Goal: Information Seeking & Learning: Check status

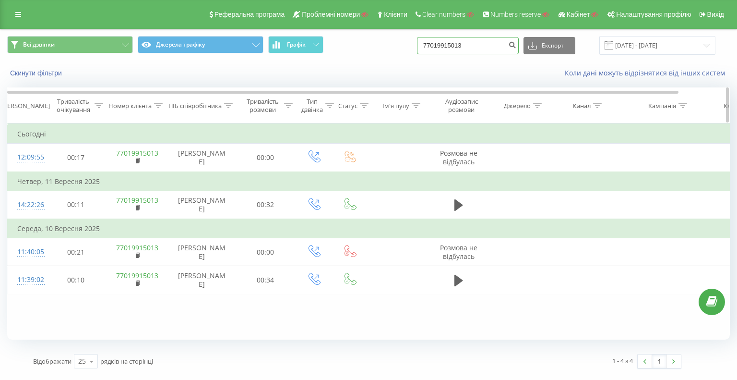
drag, startPoint x: 480, startPoint y: 43, endPoint x: 540, endPoint y: 109, distance: 89.3
click at [398, 45] on div "Всі дзвінки Джерела трафіку Графік 77019915013 Експорт .csv .xls .xlsx 19.06.20…" at bounding box center [368, 45] width 723 height 19
paste input "18552207277"
type input "18552207277"
click at [516, 46] on icon "submit" at bounding box center [512, 44] width 8 height 6
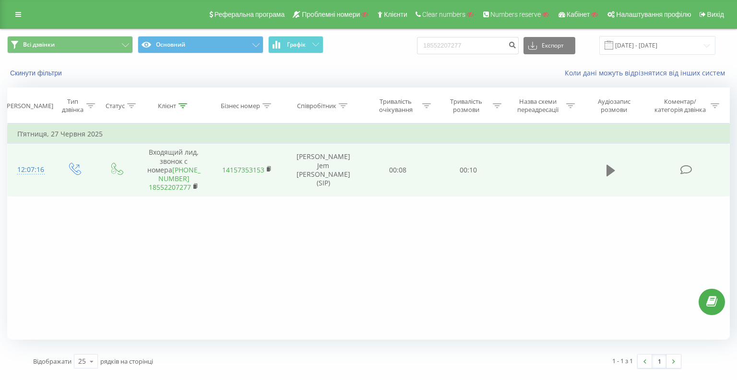
click at [606, 169] on icon at bounding box center [610, 170] width 9 height 13
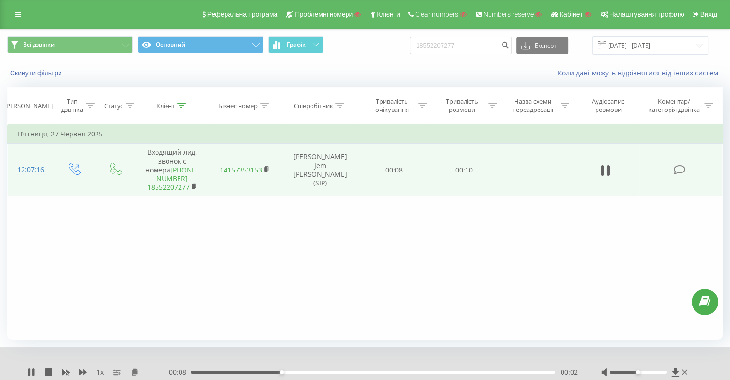
drag, startPoint x: 339, startPoint y: 371, endPoint x: 510, endPoint y: 369, distance: 170.8
click at [432, 368] on div "- 00:08 00:02 00:02" at bounding box center [371, 372] width 411 height 10
drag, startPoint x: 445, startPoint y: 370, endPoint x: 510, endPoint y: 368, distance: 65.3
click at [498, 369] on div "- 00:07 00:03 00:03" at bounding box center [371, 372] width 411 height 10
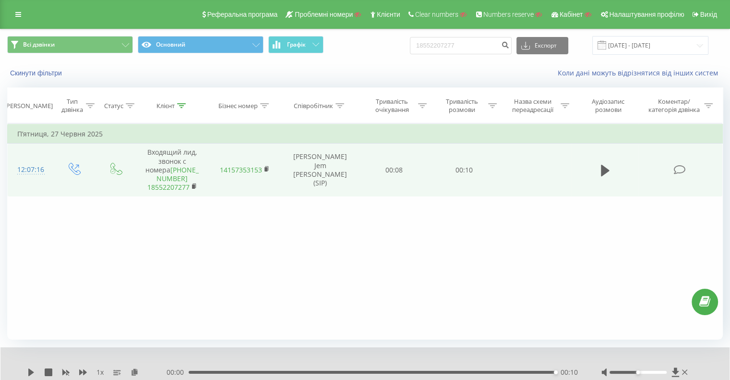
click at [608, 172] on icon at bounding box center [605, 170] width 9 height 13
click at [50, 376] on div "1 x" at bounding box center [96, 372] width 139 height 10
click at [50, 374] on icon at bounding box center [49, 372] width 8 height 8
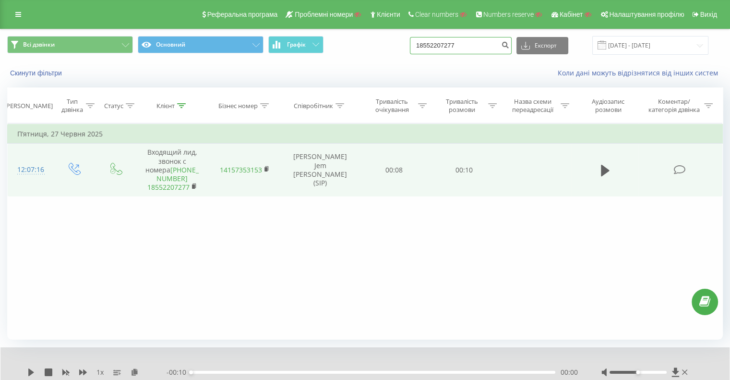
drag, startPoint x: 476, startPoint y: 44, endPoint x: 357, endPoint y: 38, distance: 119.1
click at [361, 38] on div "Всі дзвінки Основний Графік 18552207277 Експорт .csv .xls .xlsx 19.06.2025 - 19…" at bounding box center [364, 45] width 715 height 19
paste input "(855) 220-72-"
type input "1 (855) 220-72-77"
click at [509, 43] on icon "submit" at bounding box center [505, 44] width 8 height 6
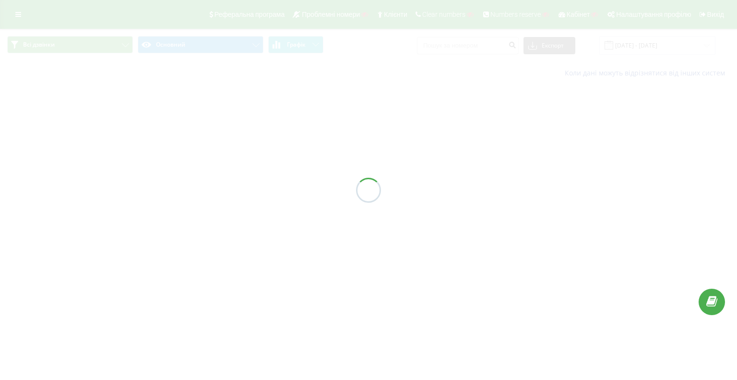
click at [13, 17] on link at bounding box center [18, 14] width 17 height 13
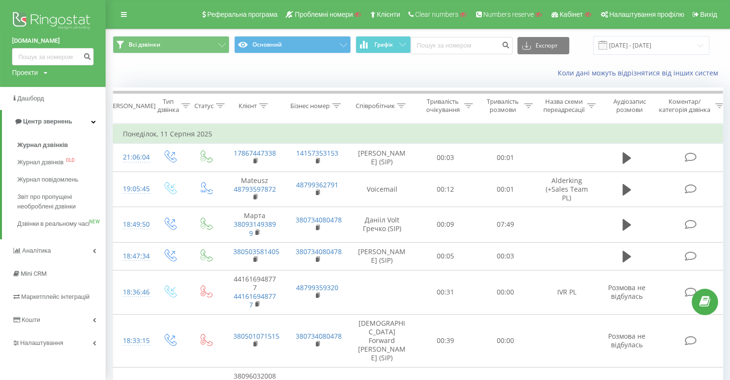
click at [37, 71] on div "Проекти" at bounding box center [25, 73] width 26 height 10
click at [40, 92] on input "text" at bounding box center [39, 87] width 48 height 14
paste input "diplomat.net.ua"
type input "diplomat.net.ua"
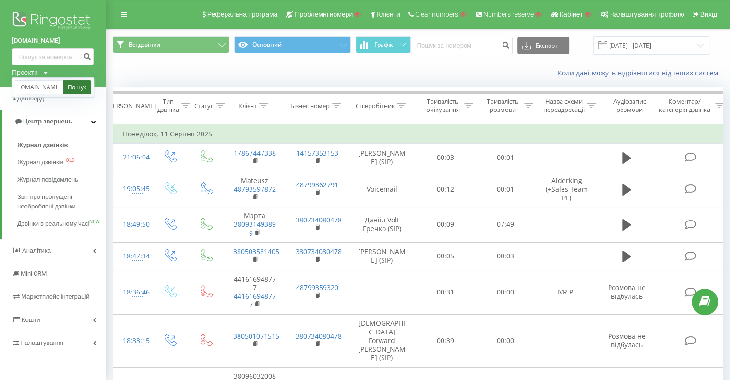
click at [86, 85] on link "Пошук" at bounding box center [77, 87] width 28 height 14
